Goal: Task Accomplishment & Management: Manage account settings

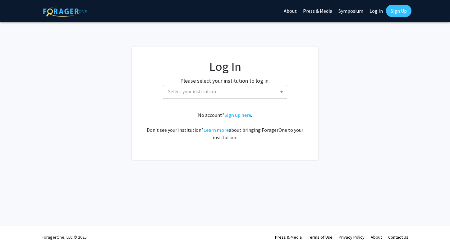
click at [280, 92] on span at bounding box center [282, 92] width 6 height 14
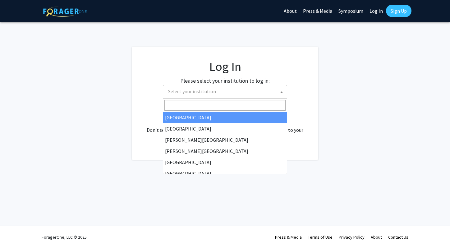
select select "34"
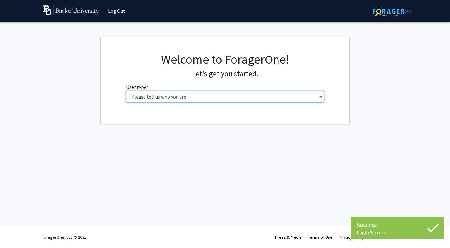
click at [321, 98] on select "Please tell us who you are Undergraduate Student Master's Student Doctoral Cand…" at bounding box center [225, 97] width 198 height 12
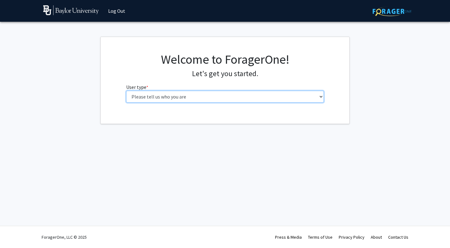
select select "5: faculty"
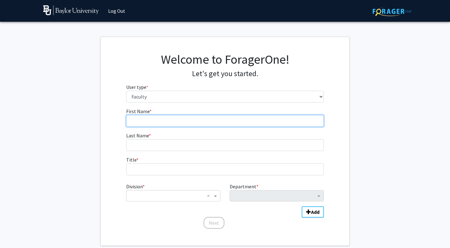
click at [286, 122] on input "First Name * required" at bounding box center [225, 121] width 198 height 12
type input "[PERSON_NAME]"
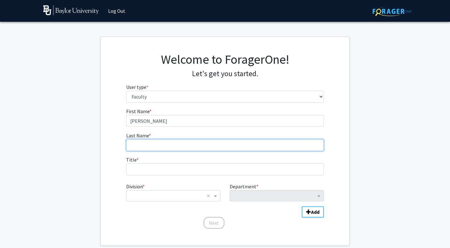
type input "[PERSON_NAME]"
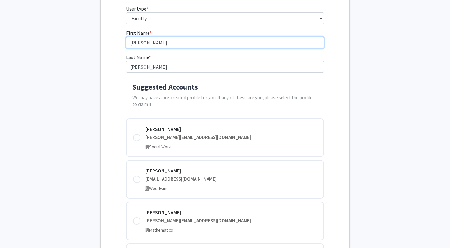
scroll to position [85, 0]
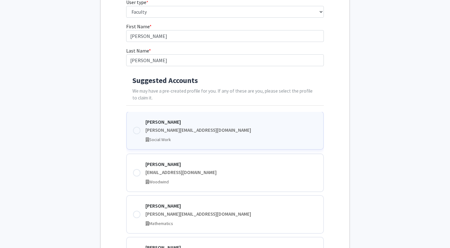
click at [136, 131] on div at bounding box center [136, 130] width 7 height 7
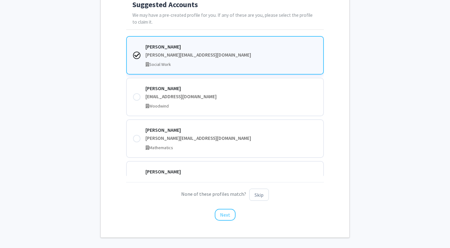
scroll to position [187, 0]
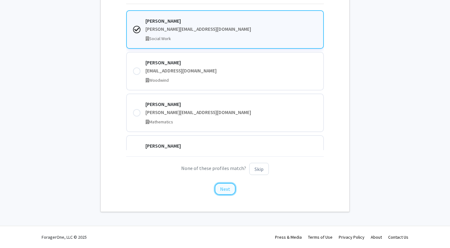
click at [223, 188] on button "Next" at bounding box center [225, 189] width 21 height 12
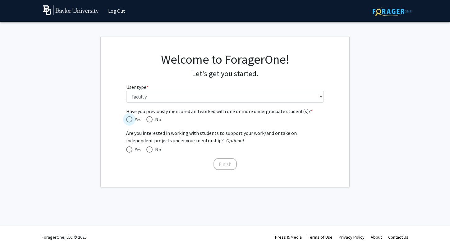
click at [129, 120] on span "Have you previously mentored and worked with one or more undergraduate student(…" at bounding box center [129, 119] width 6 height 6
click at [129, 120] on input "Yes" at bounding box center [129, 119] width 6 height 6
radio input "true"
click at [128, 150] on span at bounding box center [129, 149] width 6 height 6
click at [128, 150] on input "Yes" at bounding box center [129, 149] width 6 height 6
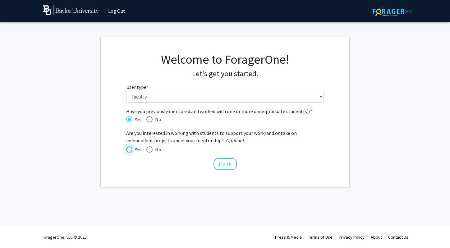
radio input "true"
click at [224, 163] on button "Finish" at bounding box center [225, 164] width 23 height 12
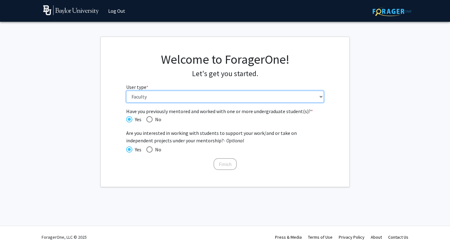
click at [321, 97] on select "Please tell us who you are Undergraduate Student Master's Student Doctoral Cand…" at bounding box center [225, 97] width 198 height 12
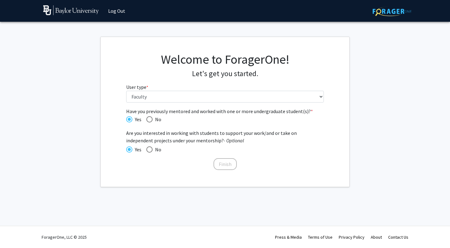
click at [308, 146] on mat-radio-group "Yes No" at bounding box center [225, 150] width 198 height 8
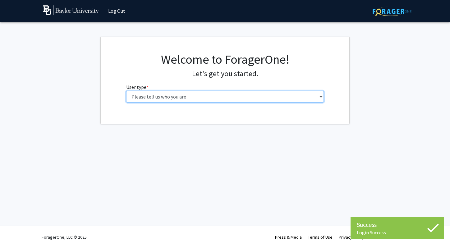
click at [322, 97] on select "Please tell us who you are Undergraduate Student Master's Student Doctoral Cand…" at bounding box center [225, 97] width 198 height 12
select select "5: faculty"
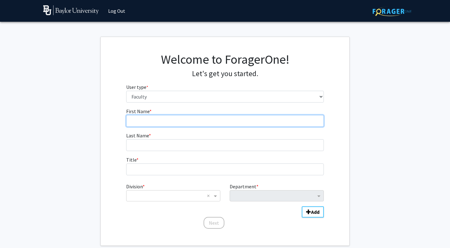
click at [307, 123] on input "First Name * required" at bounding box center [225, 121] width 198 height 12
type input "[PERSON_NAME]"
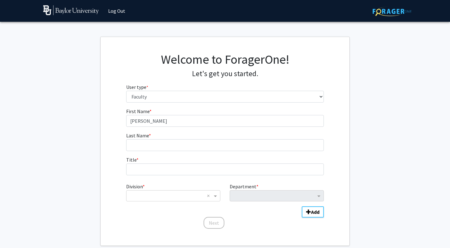
type input "[PERSON_NAME]"
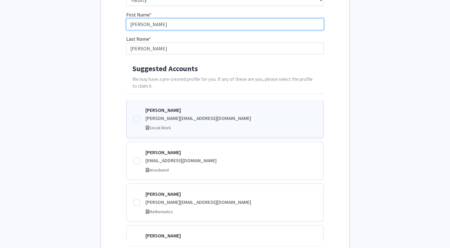
scroll to position [1, 0]
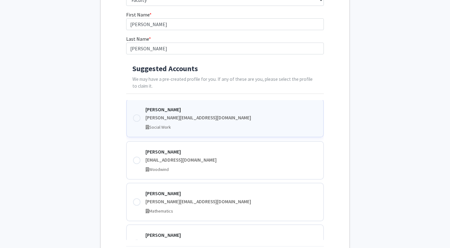
click at [138, 120] on div at bounding box center [136, 117] width 7 height 7
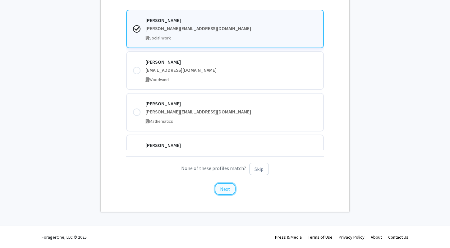
click at [223, 188] on button "Next" at bounding box center [225, 189] width 21 height 12
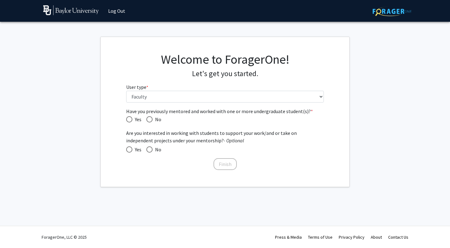
scroll to position [0, 0]
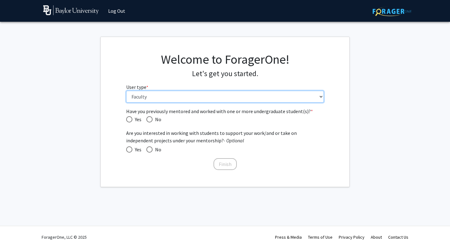
click at [319, 98] on select "Please tell us who you are Undergraduate Student Master's Student Doctoral Cand…" at bounding box center [225, 97] width 198 height 12
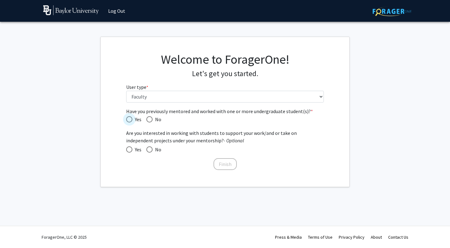
click at [129, 119] on span "Have you previously mentored and worked with one or more undergraduate student(…" at bounding box center [129, 119] width 6 height 6
click at [129, 119] on input "Yes" at bounding box center [129, 119] width 6 height 6
radio input "true"
click at [129, 150] on span at bounding box center [129, 149] width 6 height 6
click at [129, 150] on input "Yes" at bounding box center [129, 149] width 6 height 6
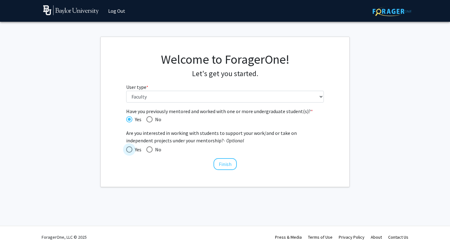
radio input "true"
click at [227, 162] on button "Finish" at bounding box center [225, 164] width 23 height 12
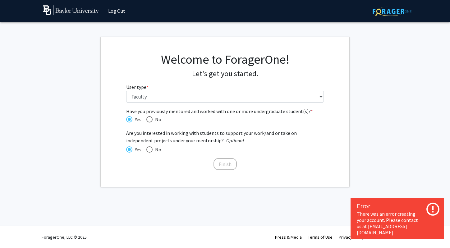
click at [435, 214] on icon at bounding box center [433, 209] width 16 height 16
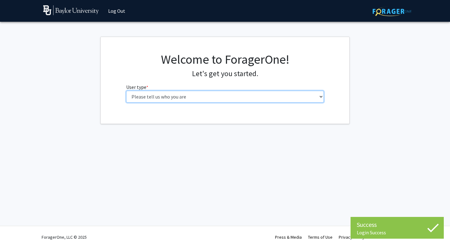
click at [319, 95] on select "Please tell us who you are Undergraduate Student Master's Student Doctoral Cand…" at bounding box center [225, 97] width 198 height 12
select select "5: faculty"
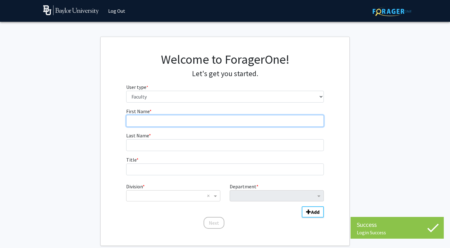
click at [216, 123] on input "First Name * required" at bounding box center [225, 121] width 198 height 12
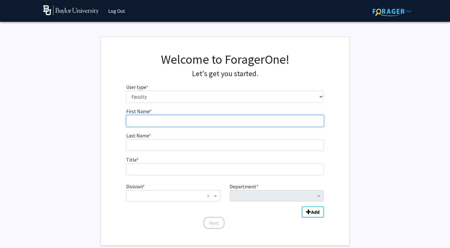
type input "[PERSON_NAME]"
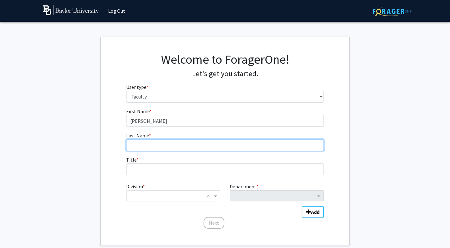
type input "[PERSON_NAME]"
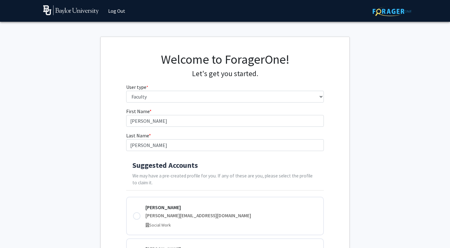
click at [193, 169] on h4 "Suggested Accounts" at bounding box center [225, 165] width 186 height 9
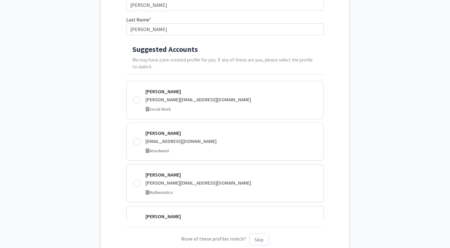
scroll to position [23, 0]
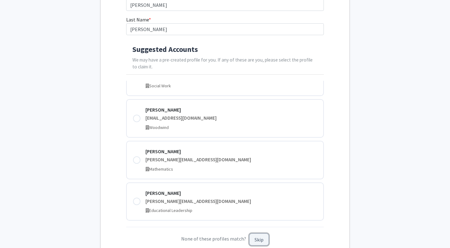
click at [255, 236] on button "Skip" at bounding box center [259, 240] width 20 height 12
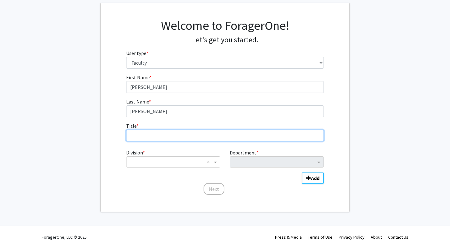
click at [136, 138] on input "Title * required" at bounding box center [225, 136] width 198 height 12
type input "[PERSON_NAME]"
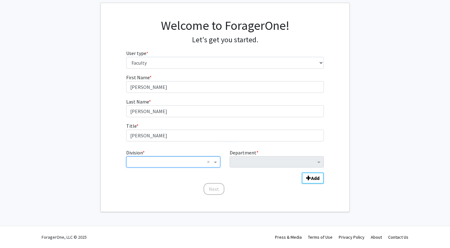
type input "S"
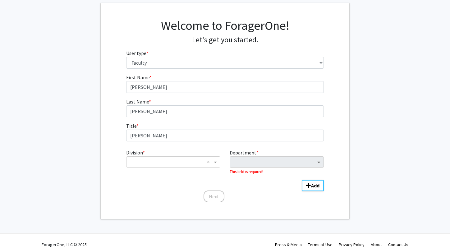
click at [319, 162] on span "Department" at bounding box center [320, 161] width 8 height 7
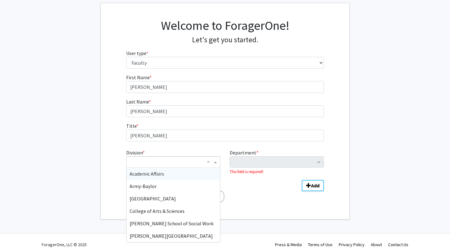
click at [216, 162] on span "Division" at bounding box center [216, 161] width 8 height 7
click at [192, 224] on span "[PERSON_NAME] School of Social Work" at bounding box center [172, 223] width 84 height 6
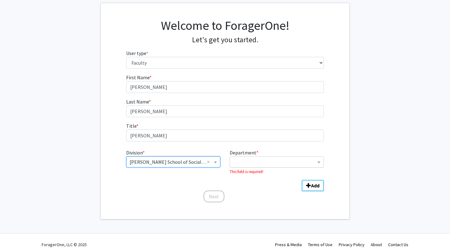
click at [248, 159] on input "Department" at bounding box center [274, 162] width 83 height 7
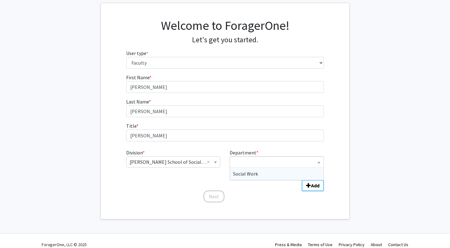
click at [248, 174] on span "Social Work" at bounding box center [245, 174] width 25 height 6
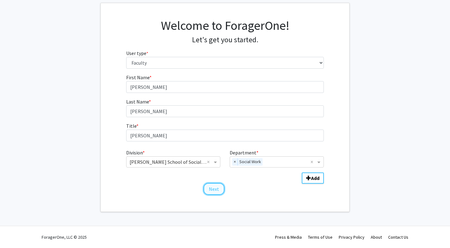
drag, startPoint x: 214, startPoint y: 190, endPoint x: 215, endPoint y: 184, distance: 5.7
click at [215, 186] on button "Next" at bounding box center [214, 189] width 21 height 12
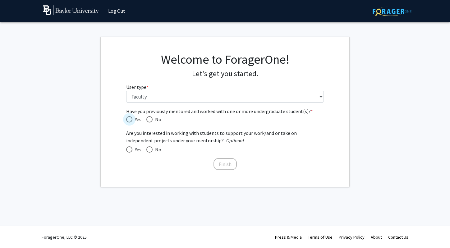
click at [129, 120] on span "Have you previously mentored and worked with one or more undergraduate student(…" at bounding box center [129, 119] width 6 height 6
click at [129, 120] on input "Yes" at bounding box center [129, 119] width 6 height 6
radio input "true"
click at [129, 148] on span at bounding box center [129, 149] width 6 height 6
click at [129, 148] on input "Yes" at bounding box center [129, 149] width 6 height 6
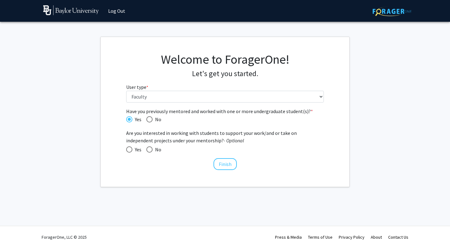
radio input "true"
click at [220, 162] on button "Finish" at bounding box center [225, 164] width 23 height 12
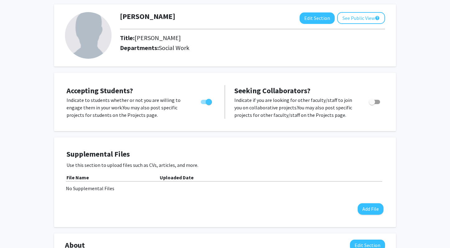
scroll to position [30, 0]
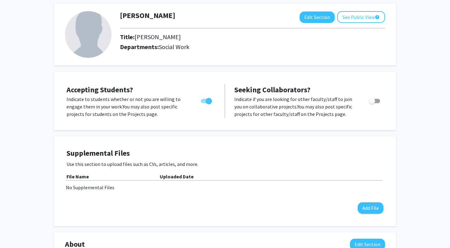
click at [377, 101] on span "Toggle" at bounding box center [374, 101] width 11 height 4
click at [372, 103] on input "Toggle" at bounding box center [372, 103] width 0 height 0
checkbox input "true"
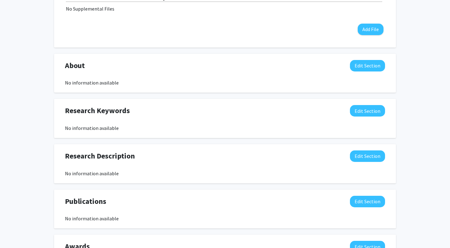
scroll to position [209, 0]
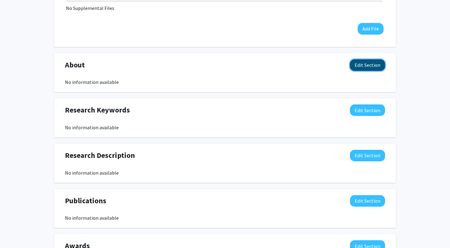
click at [367, 65] on button "Edit Section" at bounding box center [367, 65] width 35 height 12
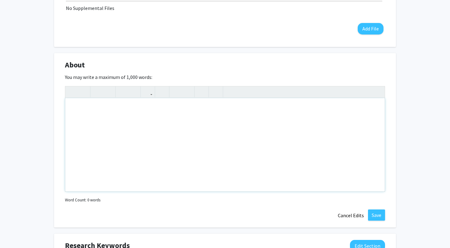
click at [149, 119] on div "Note to users with screen readers: Please deactivate our accessibility plugin f…" at bounding box center [225, 144] width 320 height 93
click at [142, 110] on div "[PERSON_NAME] conducts" at bounding box center [225, 144] width 320 height 93
click at [251, 108] on div "[PERSON_NAME] conducts research on contemplative prayer and mindfulness practic…" at bounding box center [225, 144] width 320 height 93
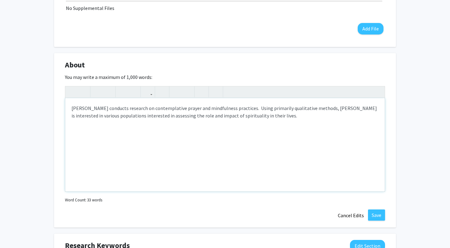
type textarea "[PERSON_NAME] conducts research on contemplative prayer and mindfulness practic…"
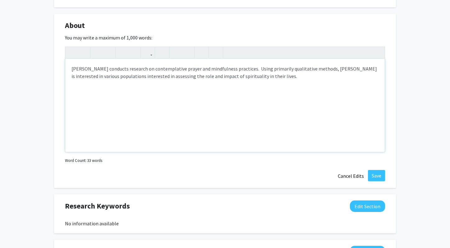
scroll to position [250, 0]
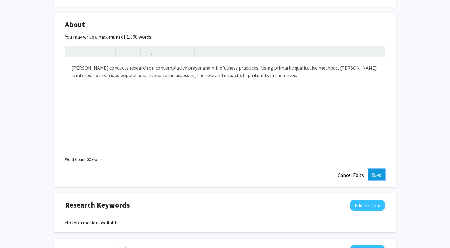
click at [378, 174] on button "Save" at bounding box center [376, 174] width 17 height 11
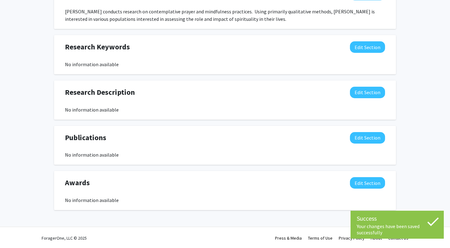
scroll to position [279, 0]
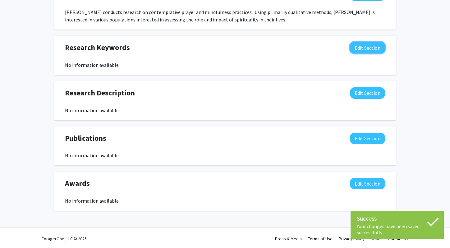
click at [363, 48] on button "Edit Section" at bounding box center [367, 48] width 35 height 12
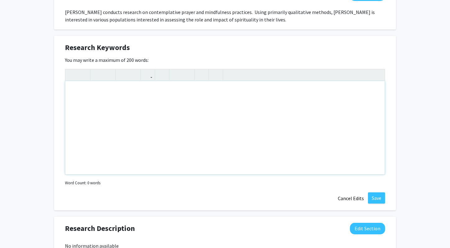
click at [314, 97] on div "Note to users with screen readers: Please deactivate our accessibility plugin f…" at bounding box center [225, 127] width 320 height 93
type textarea "contemplative, centering prayer, mindfulness, Enneagram, spirituality"
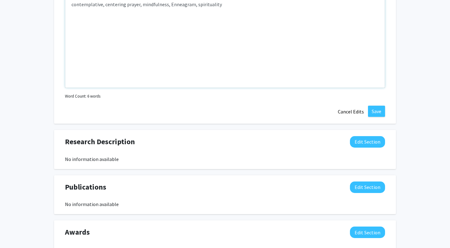
scroll to position [366, 0]
click at [380, 112] on button "Save" at bounding box center [376, 111] width 17 height 11
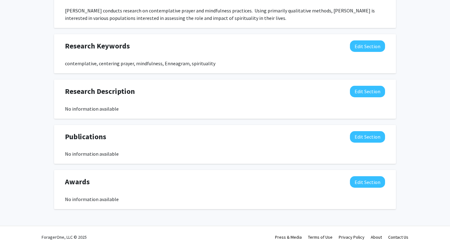
scroll to position [281, 0]
click at [367, 137] on button "Edit Section" at bounding box center [367, 137] width 35 height 12
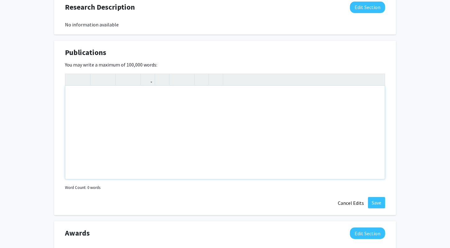
scroll to position [366, 0]
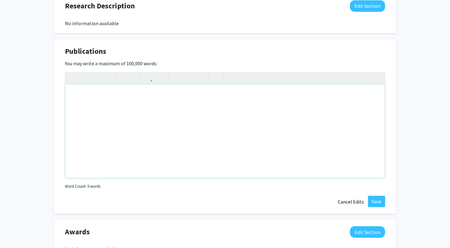
click at [197, 103] on div "Note to users with screen readers: Please deactivate our accessibility plugin f…" at bounding box center [225, 131] width 320 height 93
paste div "Note to users with screen readers: Please deactivate our accessibility plugin f…"
type textarea "<p>[PERSON_NAME], [PERSON_NAME], [PERSON_NAME], [PERSON_NAME], [PERSON_NAME], (…"
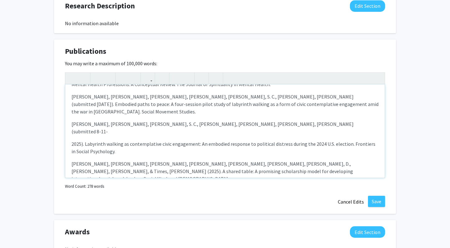
scroll to position [45, 0]
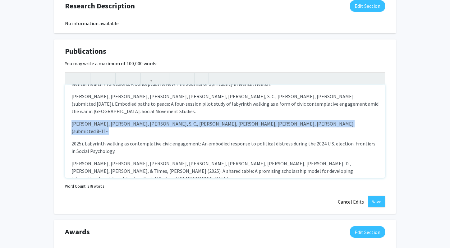
drag, startPoint x: 72, startPoint y: 118, endPoint x: 75, endPoint y: 124, distance: 7.0
click at [75, 124] on div "[PERSON_NAME], [PERSON_NAME], [PERSON_NAME], [PERSON_NAME], [PERSON_NAME], (sub…" at bounding box center [225, 131] width 320 height 93
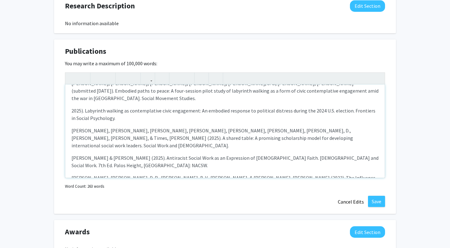
scroll to position [62, 0]
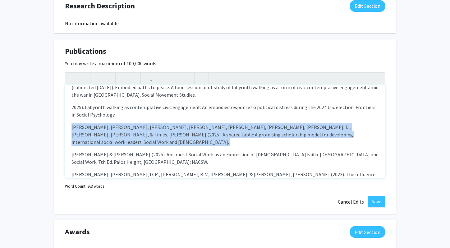
drag, startPoint x: 71, startPoint y: 120, endPoint x: 76, endPoint y: 134, distance: 14.8
click at [76, 134] on div "[PERSON_NAME], [PERSON_NAME], [PERSON_NAME], [PERSON_NAME], [PERSON_NAME], (sub…" at bounding box center [225, 131] width 320 height 93
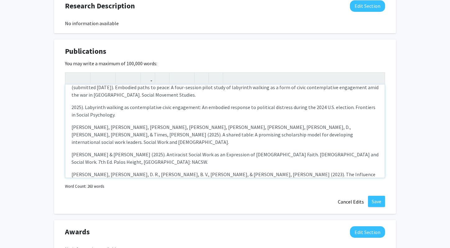
type textarea "<p>[PERSON_NAME], [PERSON_NAME], [PERSON_NAME], [PERSON_NAME], [PERSON_NAME], (…"
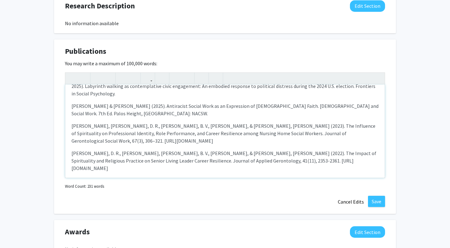
scroll to position [86, 0]
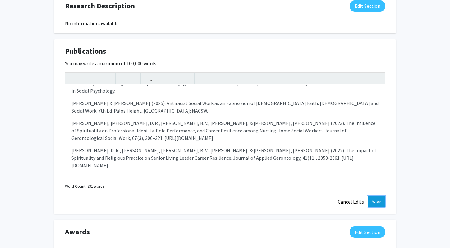
click at [375, 200] on button "Save" at bounding box center [376, 201] width 17 height 11
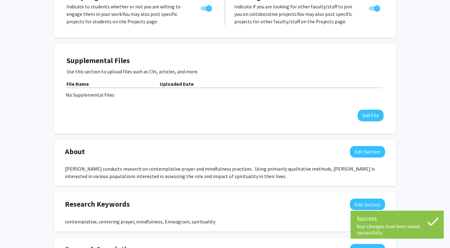
scroll to position [0, 0]
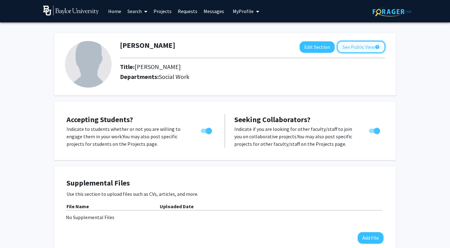
click at [354, 45] on button "See Public View help" at bounding box center [361, 47] width 48 height 12
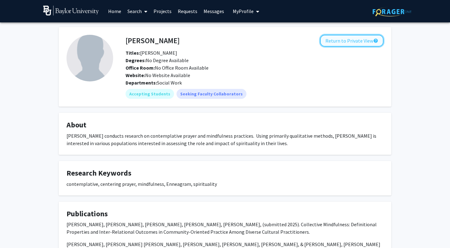
click at [353, 43] on button "Return to Private View help" at bounding box center [351, 41] width 63 height 12
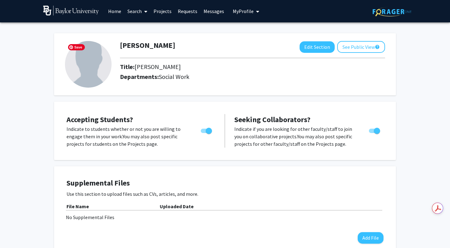
click at [84, 62] on img at bounding box center [88, 64] width 47 height 47
click at [320, 46] on button "Edit Section" at bounding box center [317, 47] width 35 height 12
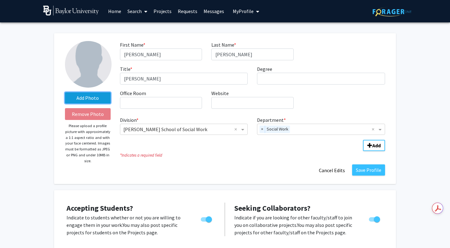
click at [83, 100] on label "Add Photo" at bounding box center [88, 97] width 46 height 11
click at [0, 0] on input "Add Photo" at bounding box center [0, 0] width 0 height 0
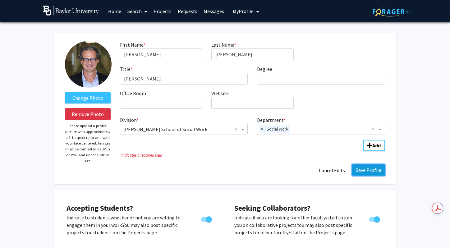
click at [368, 168] on button "Save Profile" at bounding box center [368, 169] width 33 height 11
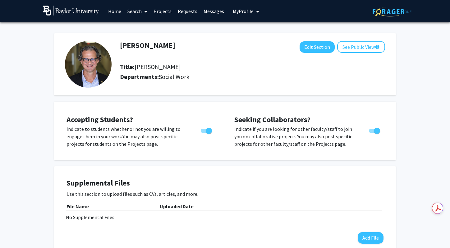
click at [245, 12] on span "My Profile" at bounding box center [243, 11] width 21 height 6
click at [188, 11] on link "Requests" at bounding box center [188, 11] width 26 height 22
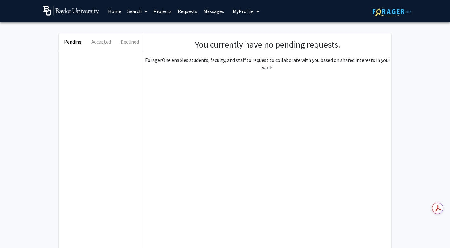
click at [161, 11] on link "Projects" at bounding box center [162, 11] width 24 height 22
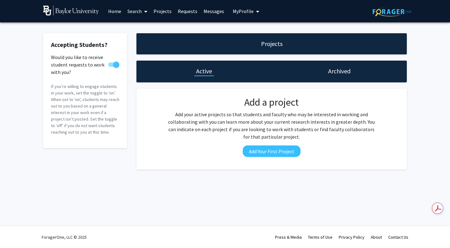
click at [134, 13] on link "Search" at bounding box center [137, 11] width 26 height 22
click at [141, 28] on span "Faculty/Staff" at bounding box center [147, 28] width 46 height 12
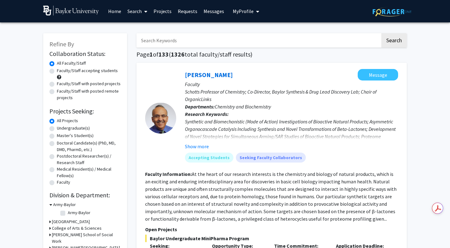
click at [167, 41] on input "Search Keywords" at bounding box center [259, 40] width 244 height 14
type input "spirituality"
click at [382, 33] on button "Search" at bounding box center [394, 40] width 25 height 14
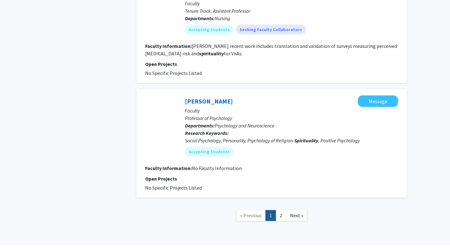
scroll to position [994, 0]
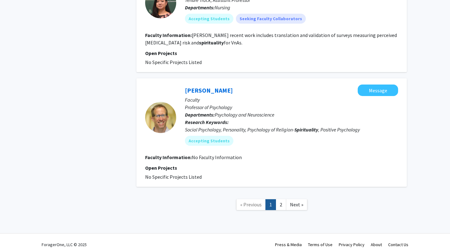
click at [283, 199] on link "2" at bounding box center [281, 204] width 11 height 11
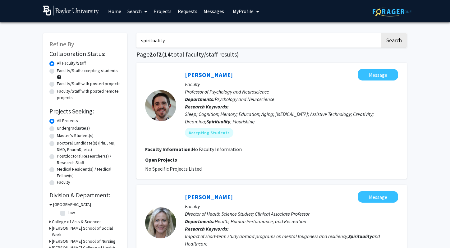
click at [160, 39] on input "spirituality" at bounding box center [259, 40] width 244 height 14
click at [160, 38] on input "spirituality" at bounding box center [259, 40] width 244 height 14
type input "mindfulness"
click at [382, 33] on button "Search" at bounding box center [394, 40] width 25 height 14
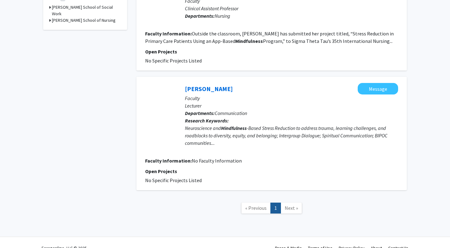
scroll to position [217, 0]
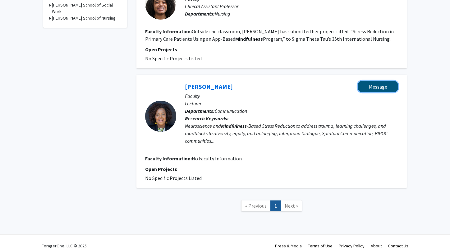
click at [379, 86] on button "Message" at bounding box center [378, 87] width 40 height 12
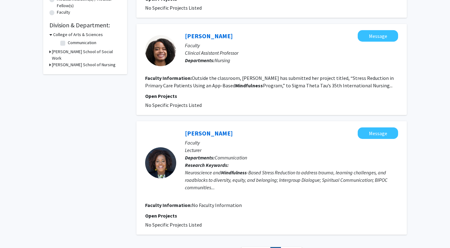
scroll to position [225, 0]
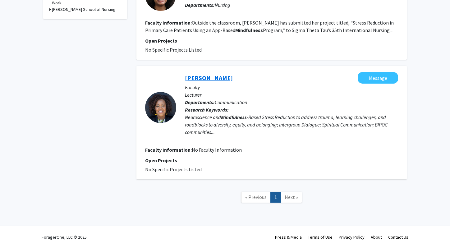
click at [190, 77] on link "[PERSON_NAME]" at bounding box center [209, 78] width 48 height 8
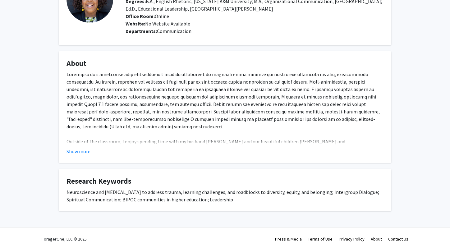
scroll to position [61, 0]
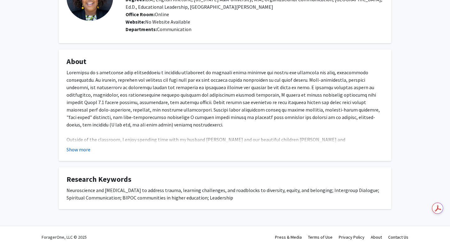
click at [81, 150] on button "Show more" at bounding box center [79, 149] width 24 height 7
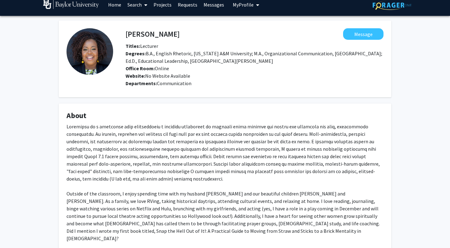
scroll to position [0, 0]
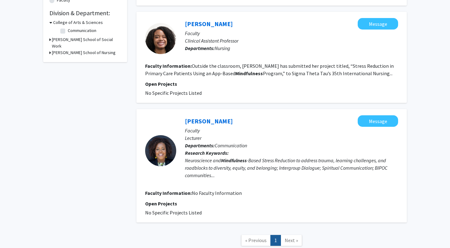
scroll to position [183, 0]
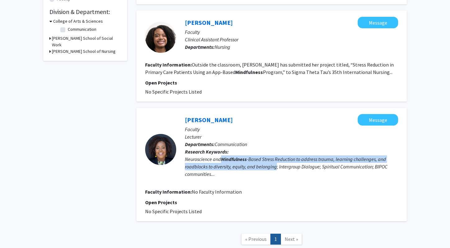
drag, startPoint x: 223, startPoint y: 158, endPoint x: 276, endPoint y: 169, distance: 55.1
click at [276, 169] on div "Neuroscience and [MEDICAL_DATA] to address trauma, learning challenges, and roa…" at bounding box center [291, 166] width 213 height 22
copy div "[MEDICAL_DATA] to address trauma, learning challenges, and roadblocks to divers…"
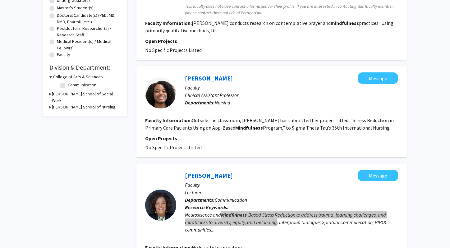
scroll to position [111, 0]
